Goal: Use online tool/utility: Utilize a website feature to perform a specific function

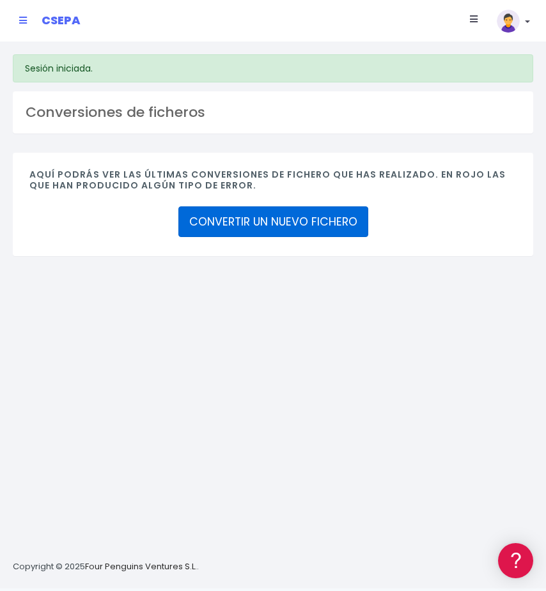
click at [300, 217] on link "CONVERTIR UN NUEVO FICHERO" at bounding box center [273, 221] width 190 height 31
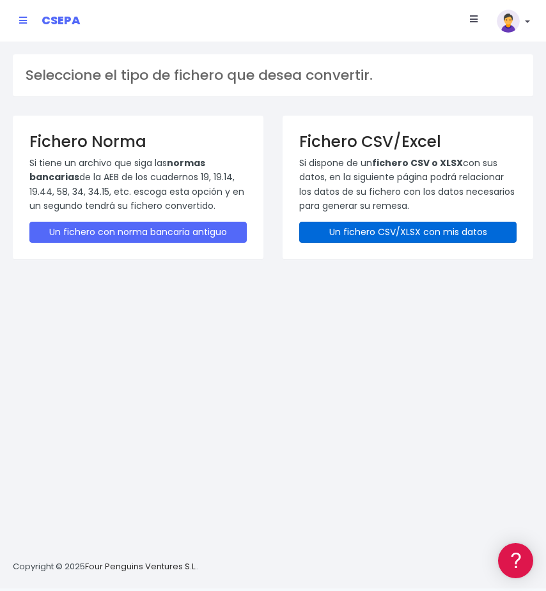
click at [376, 238] on link "Un fichero CSV/XLSX con mis datos" at bounding box center [407, 232] width 217 height 21
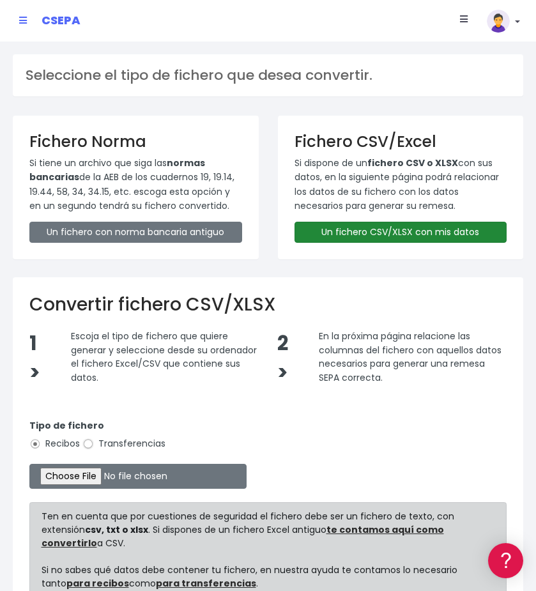
scroll to position [64, 0]
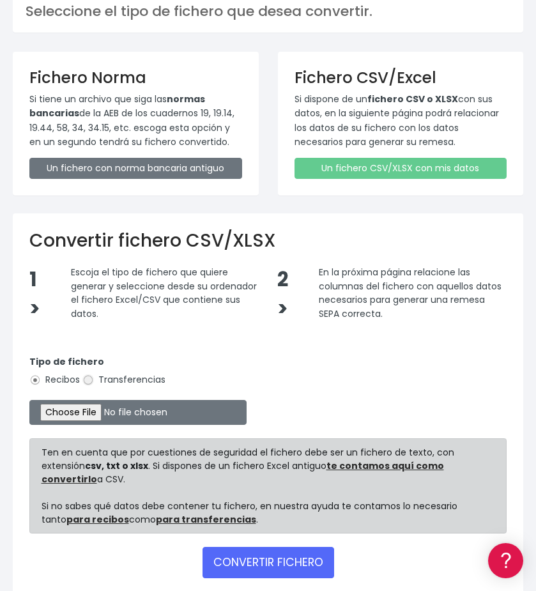
click at [88, 377] on input "Transferencias" at bounding box center [88, 381] width 12 height 12
radio input "true"
type input "C:\fakepath\NOMINAS BELGICA.xlsx"
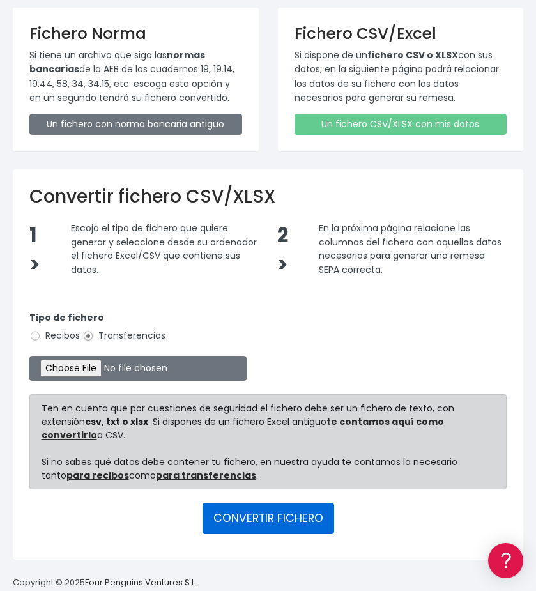
click at [247, 512] on button "CONVERTIR FICHERO" at bounding box center [269, 518] width 132 height 31
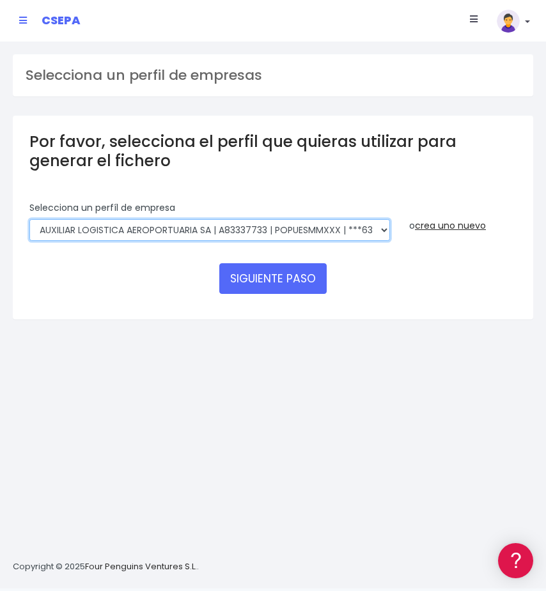
click at [153, 230] on select "AUXILIAR LOGISTICA AEROPORTUARIA SA | A83337733 | POPUESMMXXX | ***63415 COMPAÑ…" at bounding box center [209, 230] width 360 height 22
select select "394"
click at [29, 219] on select "AUXILIAR LOGISTICA AEROPORTUARIA SA | A83337733 | POPUESMMXXX | ***63415 COMPAÑ…" at bounding box center [209, 230] width 360 height 22
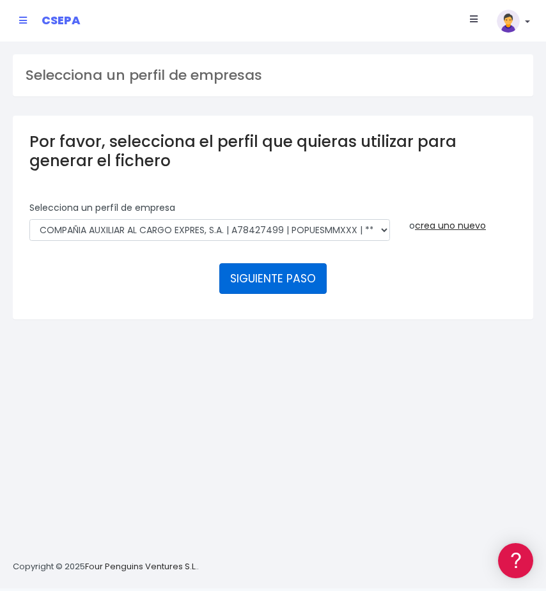
click at [268, 278] on button "SIGUIENTE PASO" at bounding box center [272, 278] width 107 height 31
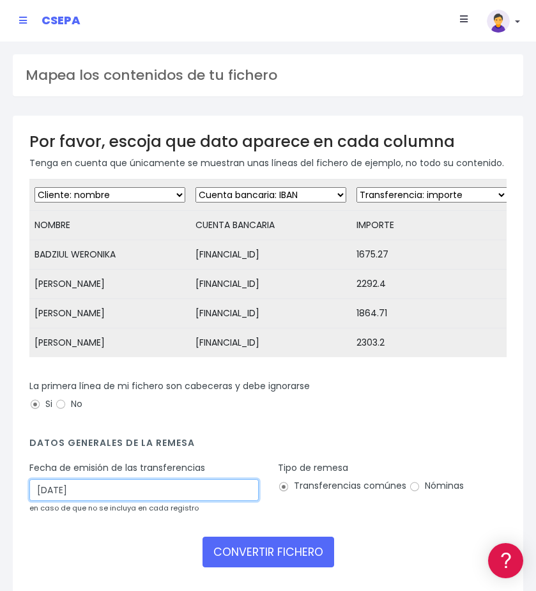
click at [73, 501] on input "[DATE]" at bounding box center [143, 490] width 229 height 22
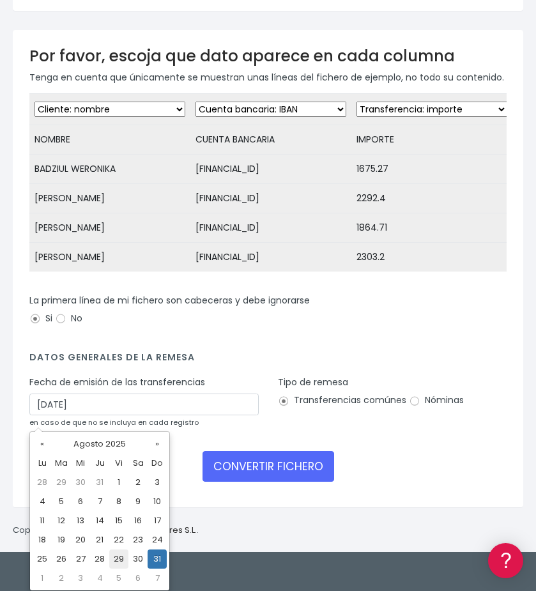
click at [114, 559] on td "29" at bounding box center [118, 559] width 19 height 19
type input "[DATE]"
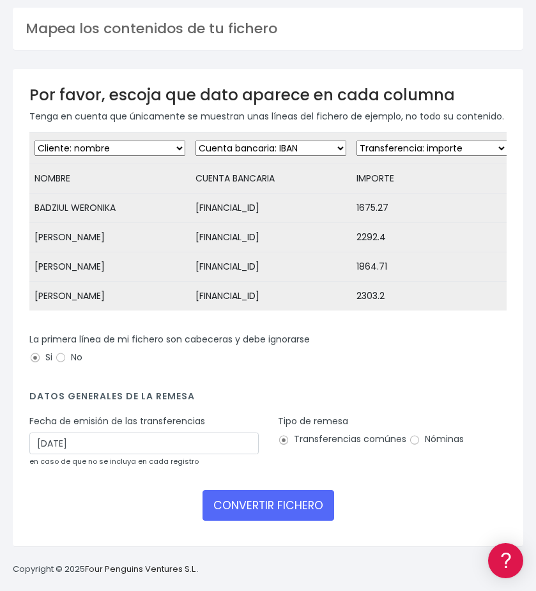
click at [445, 441] on label "Nóminas" at bounding box center [436, 439] width 55 height 13
click at [421, 441] on input "Nóminas" at bounding box center [415, 441] width 12 height 12
radio input "true"
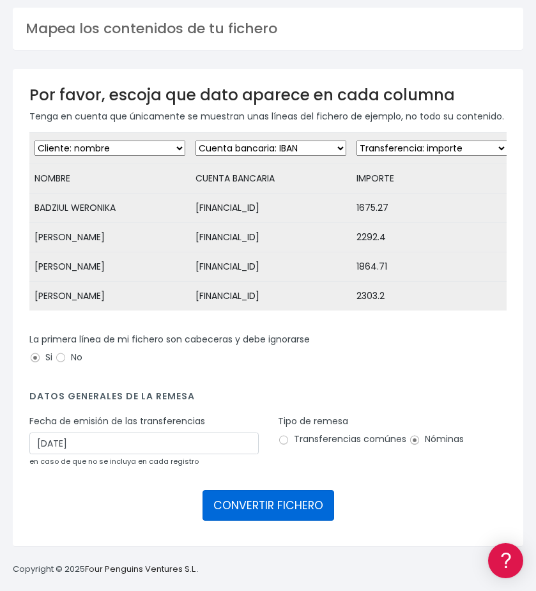
click at [281, 500] on button "CONVERTIR FICHERO" at bounding box center [269, 505] width 132 height 31
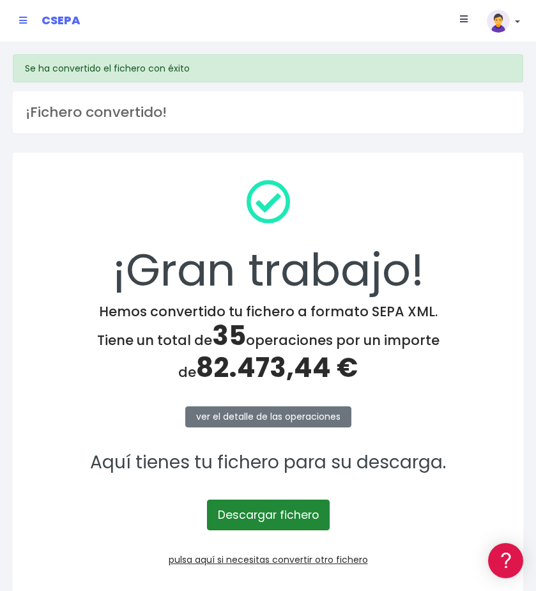
click at [259, 512] on link "Descargar fichero" at bounding box center [268, 515] width 123 height 31
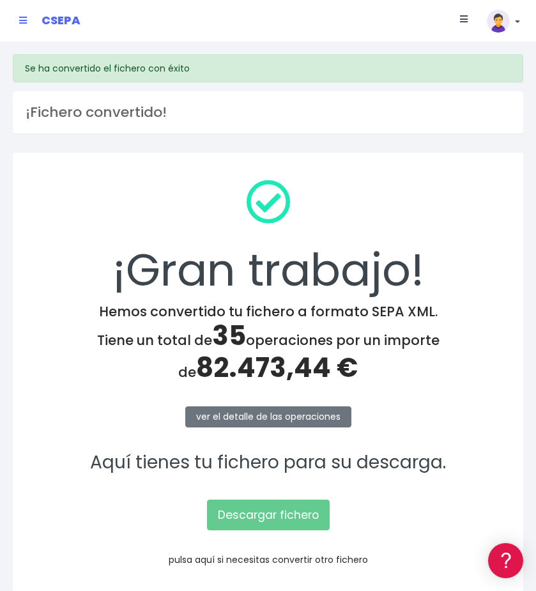
click at [236, 561] on link "pulsa aquí si necesitas convertir otro fichero" at bounding box center [268, 559] width 199 height 13
